Goal: Information Seeking & Learning: Check status

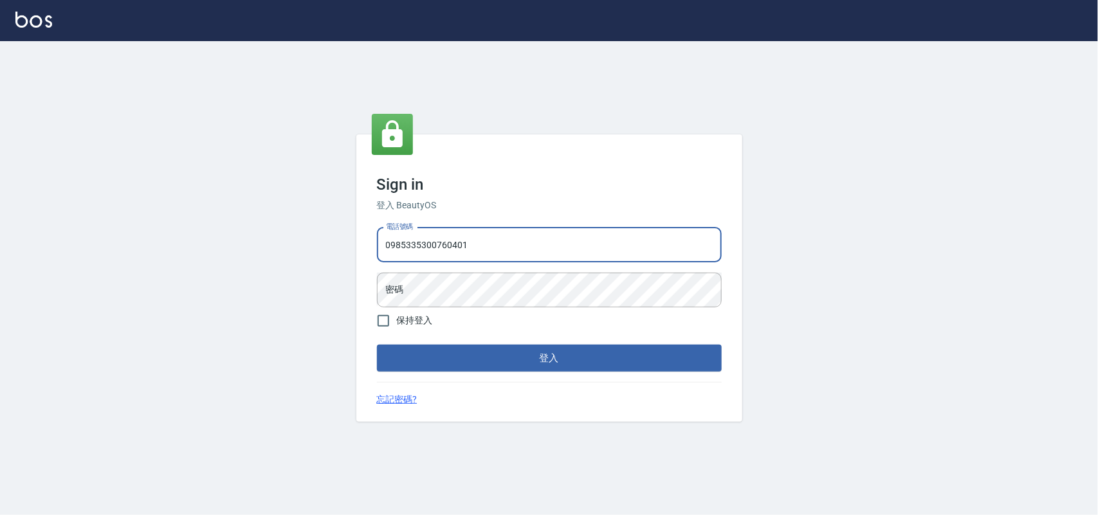
click at [377, 345] on button "登入" at bounding box center [549, 358] width 345 height 27
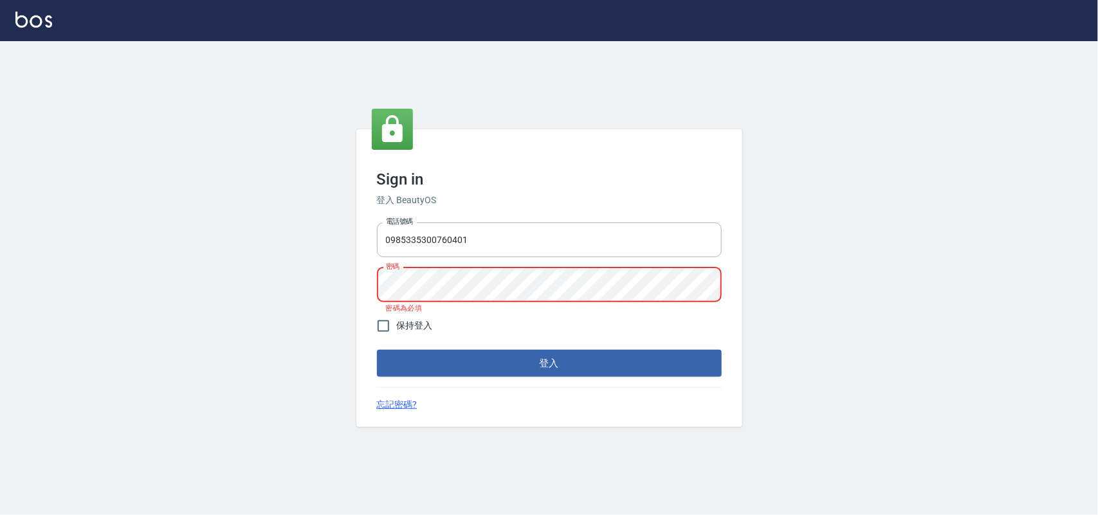
click at [377, 350] on button "登入" at bounding box center [549, 363] width 345 height 27
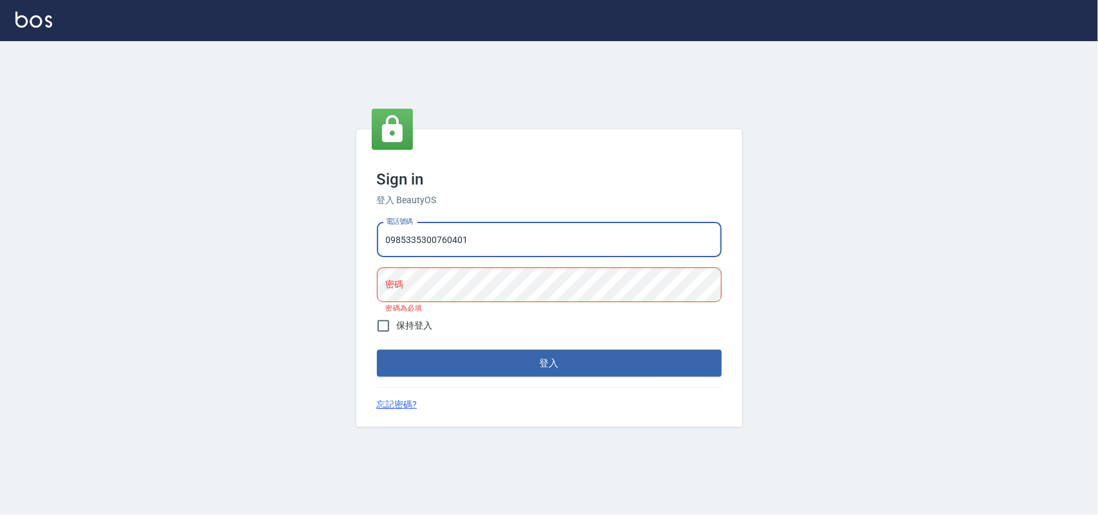
click at [548, 233] on input "0985335300760401" at bounding box center [549, 240] width 345 height 35
type input "0985335300"
click at [377, 350] on button "登入" at bounding box center [549, 363] width 345 height 27
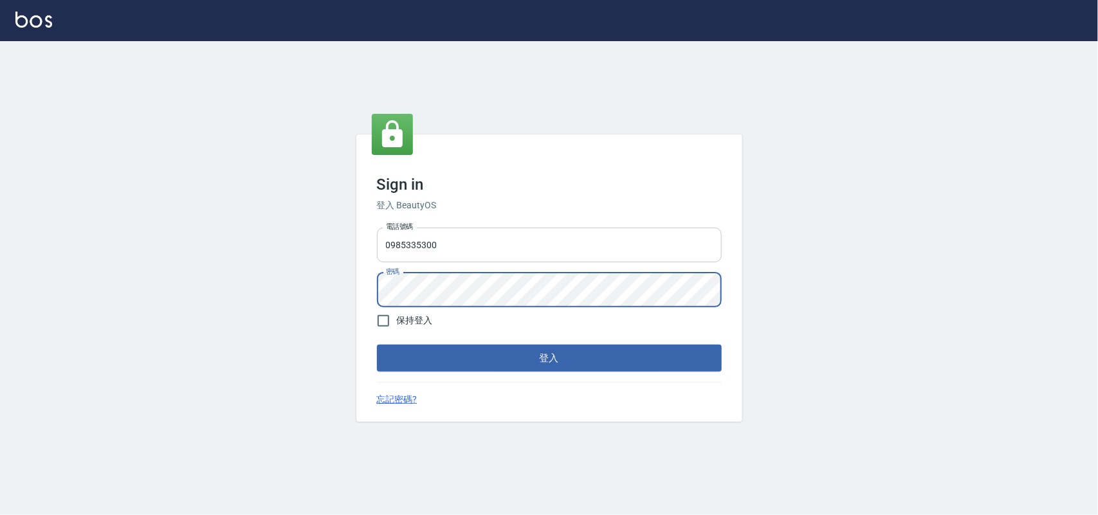
click at [377, 345] on button "登入" at bounding box center [549, 358] width 345 height 27
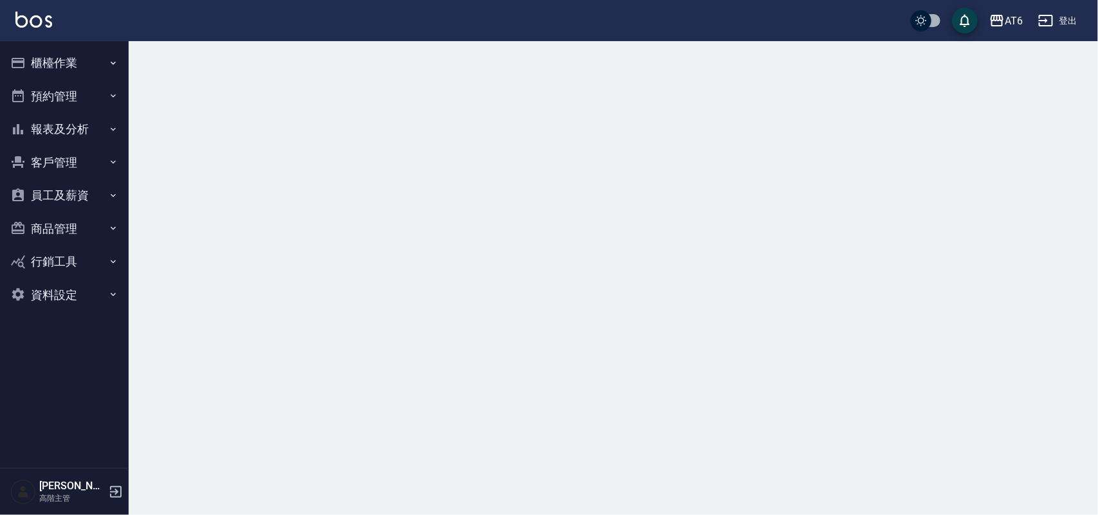
click at [91, 137] on button "報表及分析" at bounding box center [64, 129] width 118 height 33
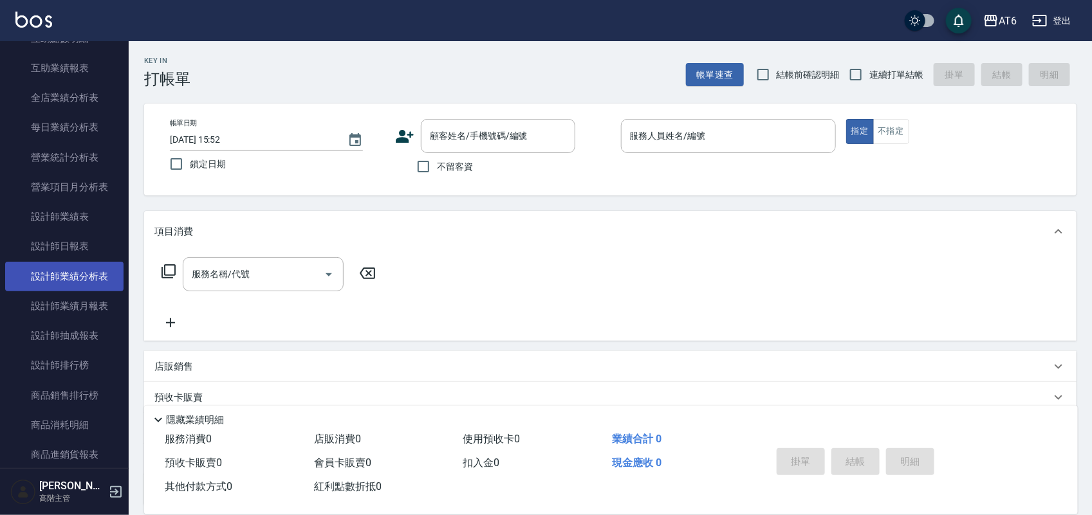
scroll to position [402, 0]
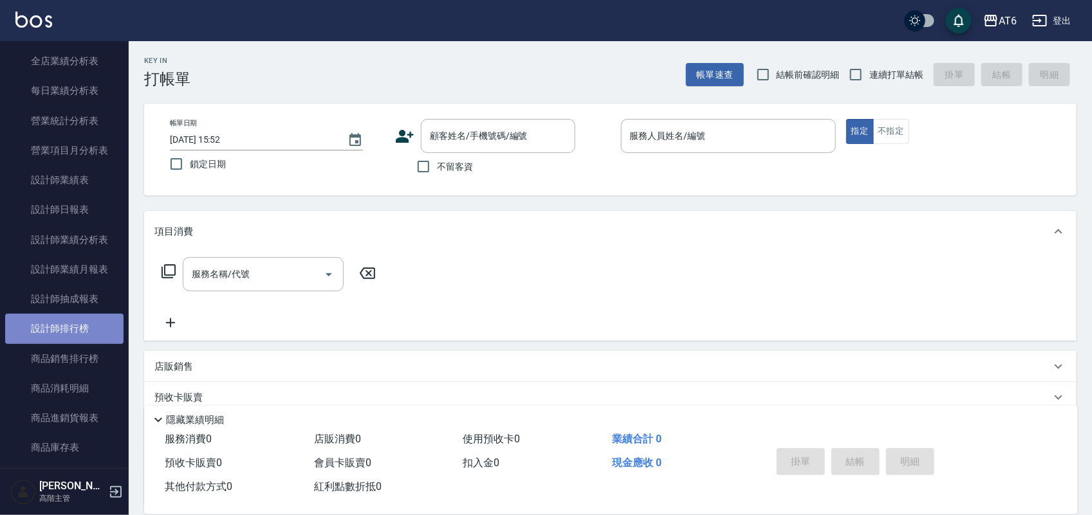
click at [72, 338] on link "設計師排行榜" at bounding box center [64, 329] width 118 height 30
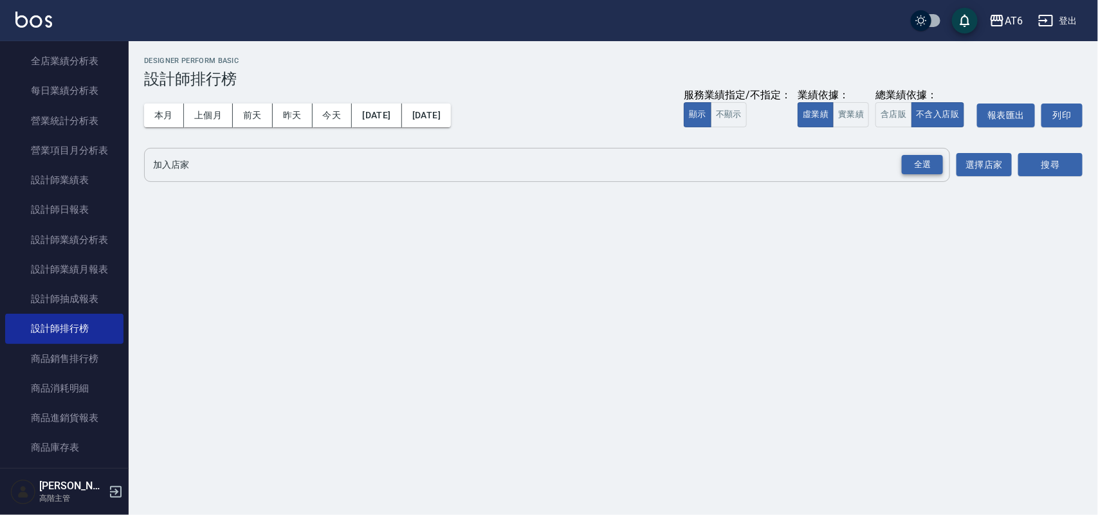
click at [931, 165] on div "全選" at bounding box center [922, 165] width 41 height 20
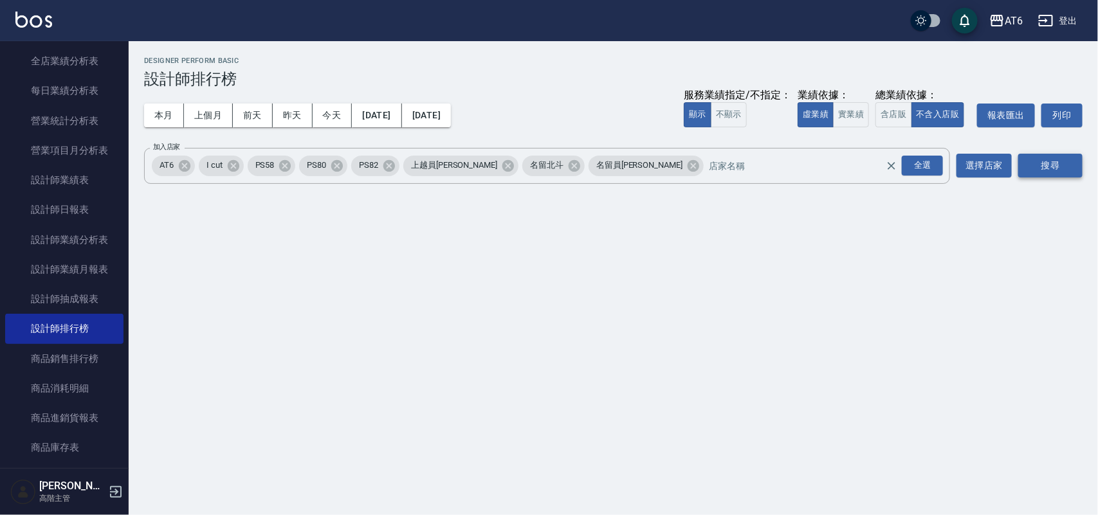
click at [1056, 171] on button "搜尋" at bounding box center [1050, 166] width 64 height 24
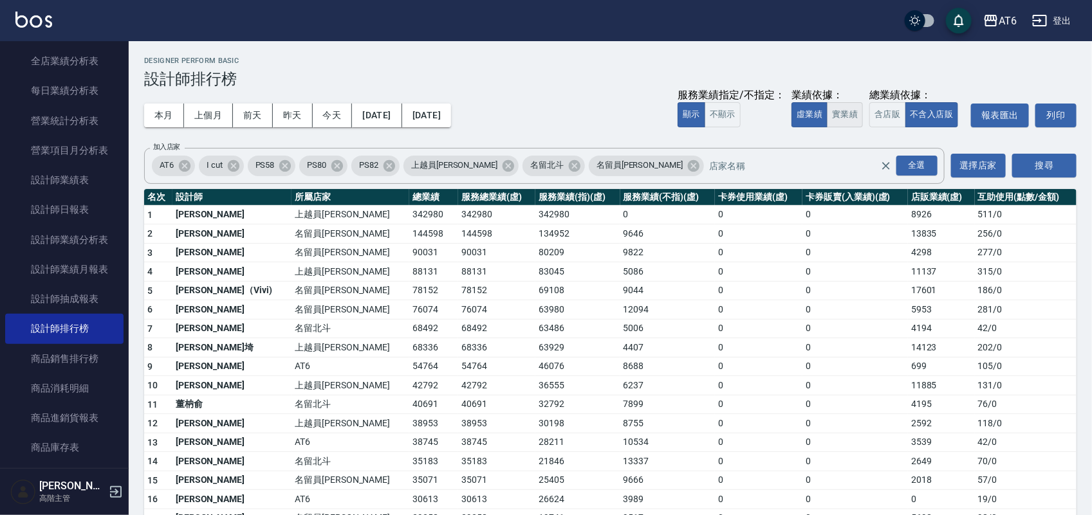
click at [853, 120] on button "實業績" at bounding box center [845, 114] width 36 height 25
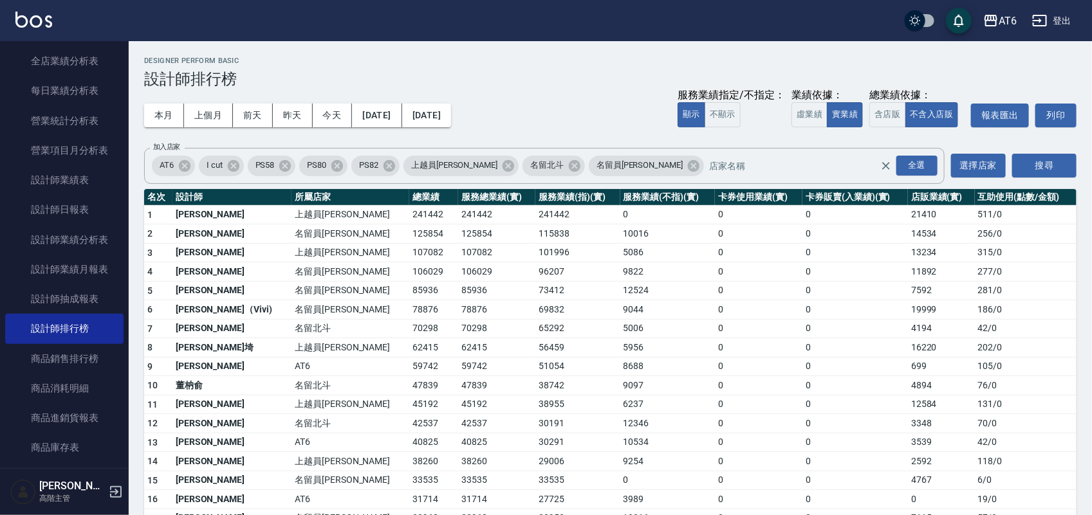
click at [409, 367] on td "59742" at bounding box center [433, 366] width 49 height 19
click at [409, 365] on td "59742" at bounding box center [433, 366] width 49 height 19
click at [301, 378] on td "名留北斗" at bounding box center [350, 385] width 118 height 19
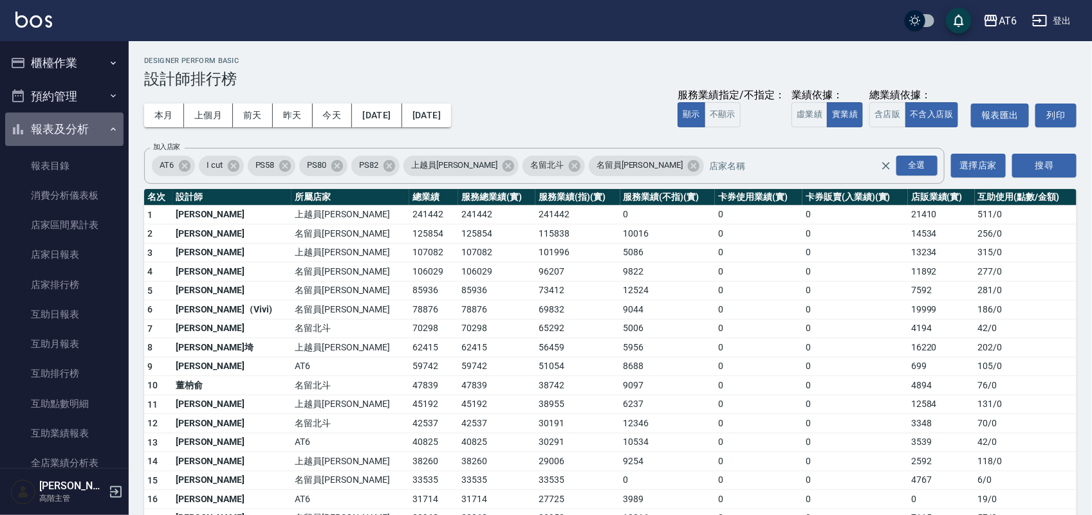
click at [89, 126] on button "報表及分析" at bounding box center [64, 129] width 118 height 33
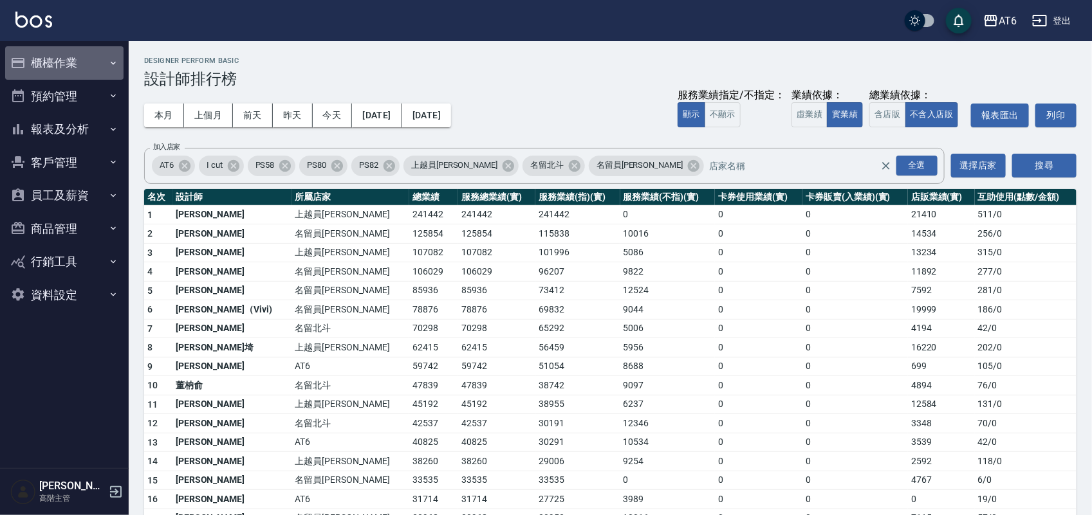
click at [100, 69] on button "櫃檯作業" at bounding box center [64, 62] width 118 height 33
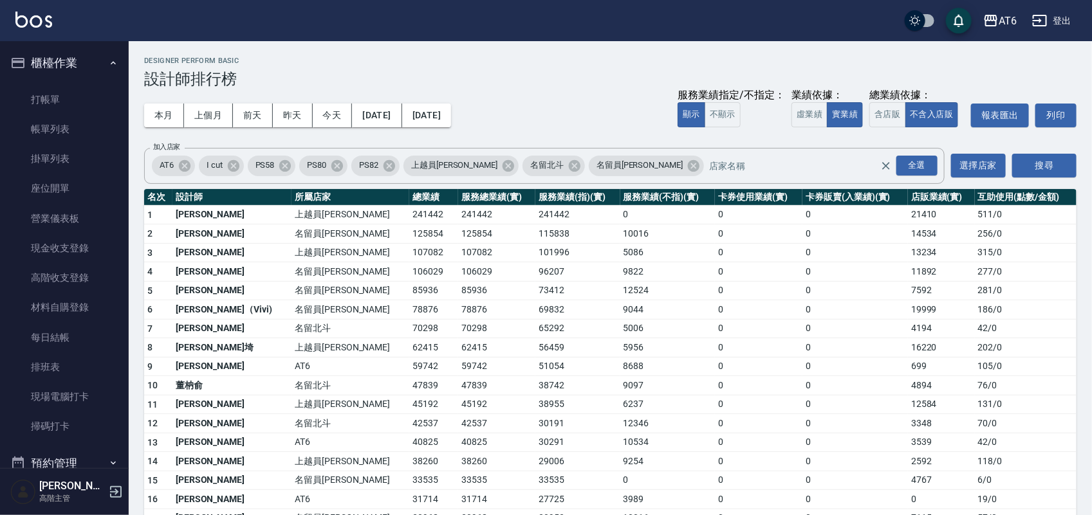
click at [98, 93] on link "打帳單" at bounding box center [64, 100] width 118 height 30
click at [100, 65] on button "櫃檯作業" at bounding box center [64, 62] width 118 height 33
